Goal: Transaction & Acquisition: Purchase product/service

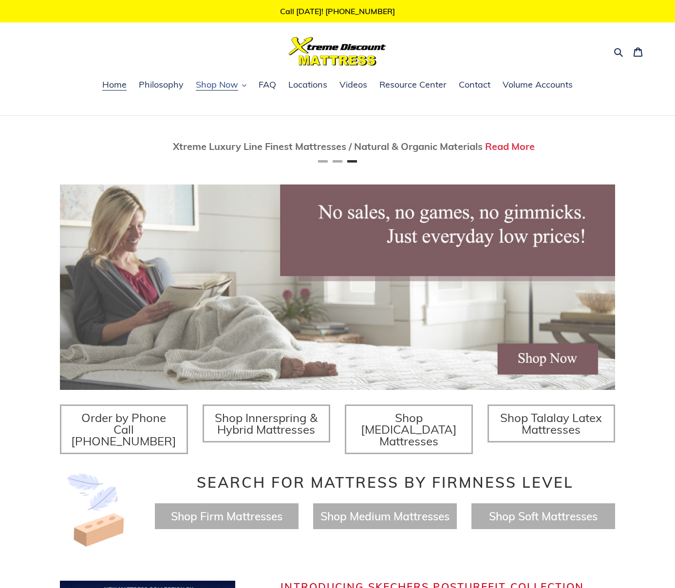
scroll to position [0, 1110]
click at [244, 86] on icon "button" at bounding box center [244, 86] width 4 height 2
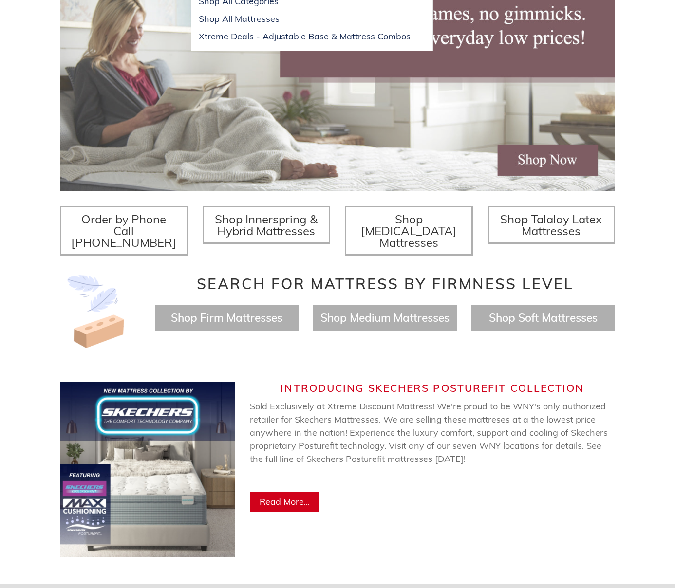
scroll to position [0, 0]
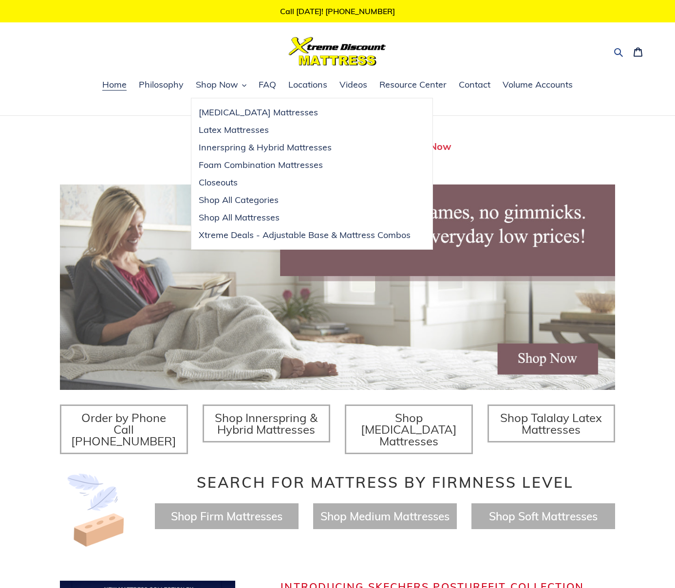
click at [617, 52] on icon "button" at bounding box center [618, 52] width 10 height 10
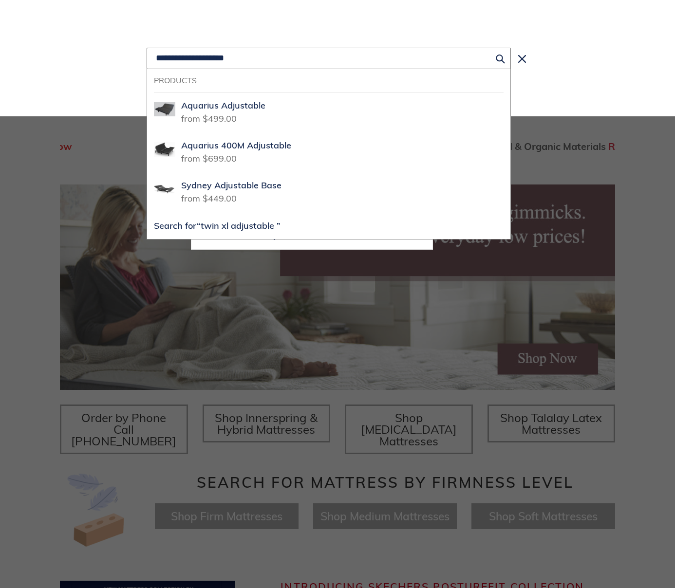
scroll to position [0, 1110]
type input "**********"
click at [147, 212] on button "Search for “twin xl adjustable base”" at bounding box center [328, 225] width 363 height 27
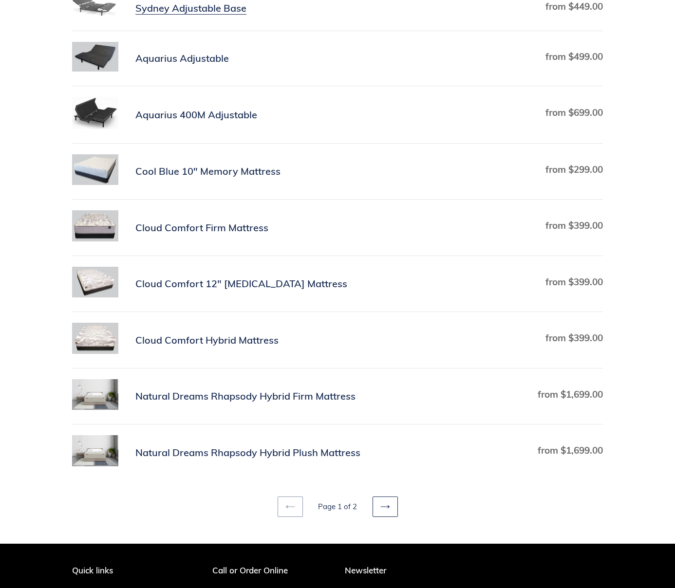
scroll to position [199, 0]
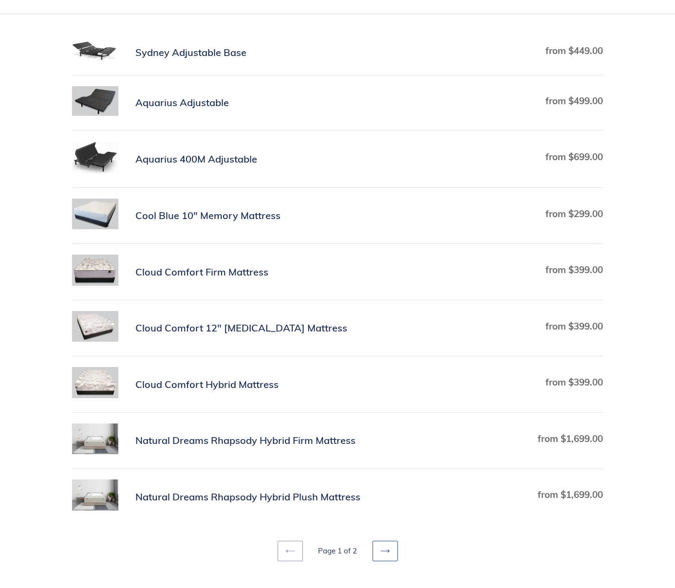
click at [390, 561] on link "Next page" at bounding box center [384, 551] width 25 height 20
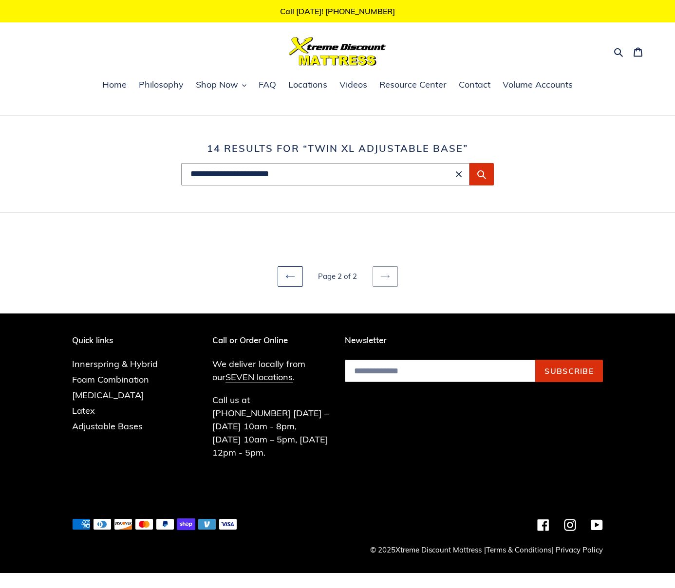
click at [294, 275] on icon at bounding box center [290, 277] width 10 height 10
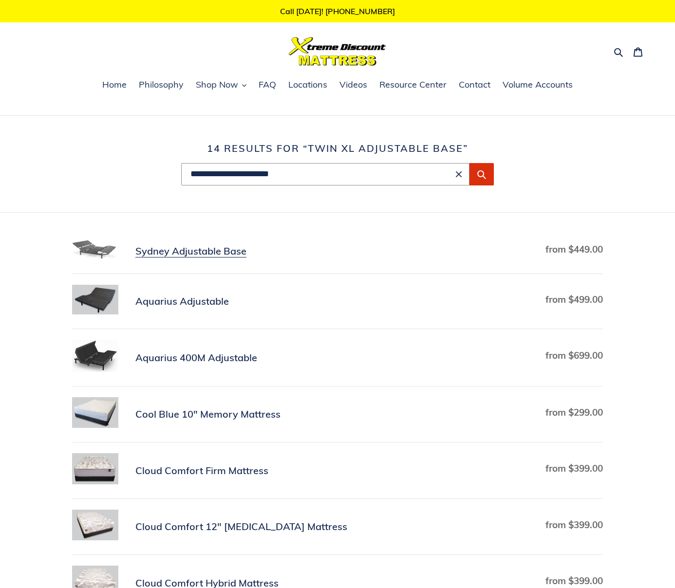
click at [381, 245] on link "Sydney Adjustable Base" at bounding box center [337, 251] width 531 height 23
